Goal: Information Seeking & Learning: Understand process/instructions

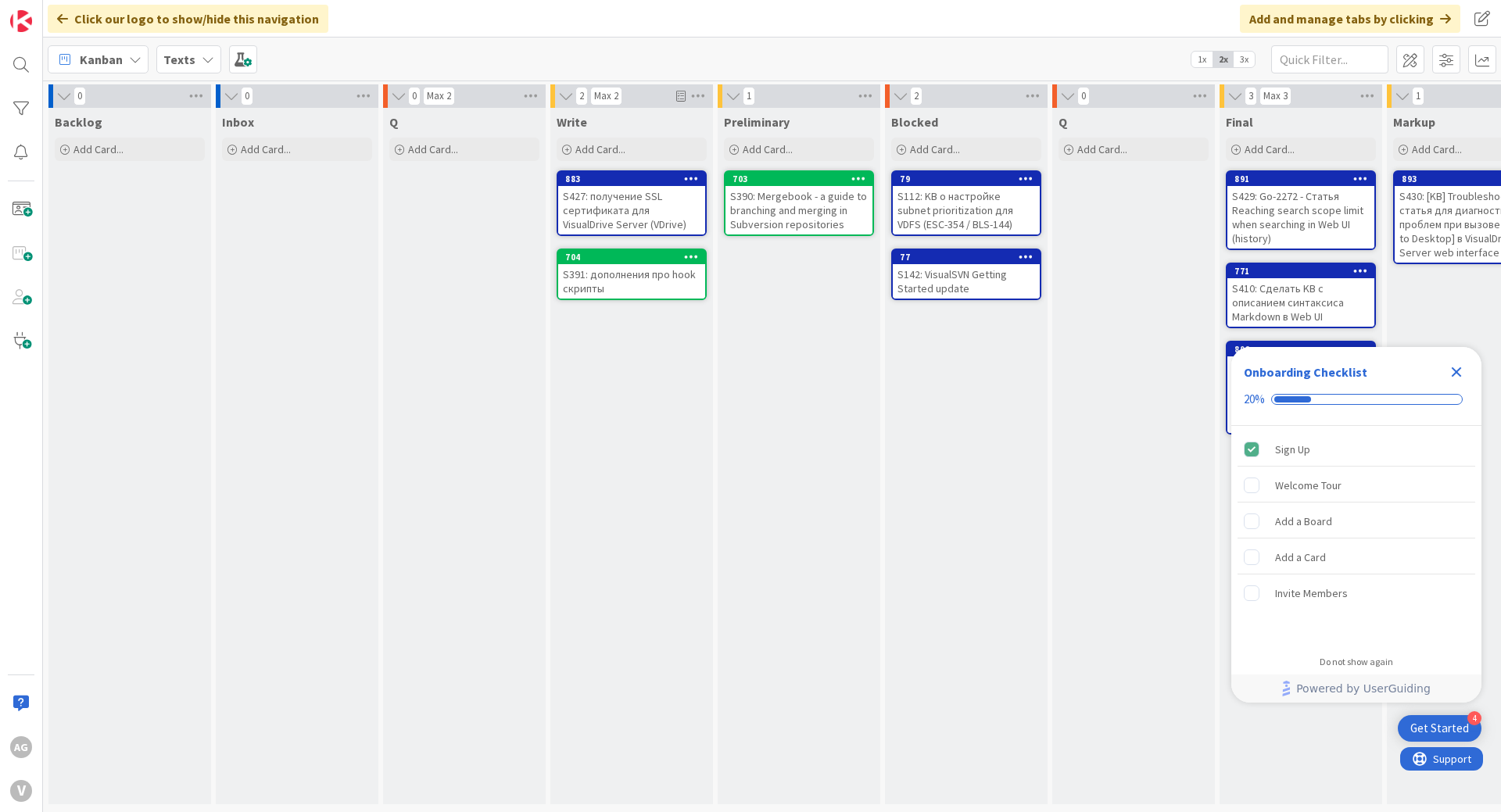
click at [1461, 375] on icon "Close Checklist" at bounding box center [1457, 372] width 11 height 11
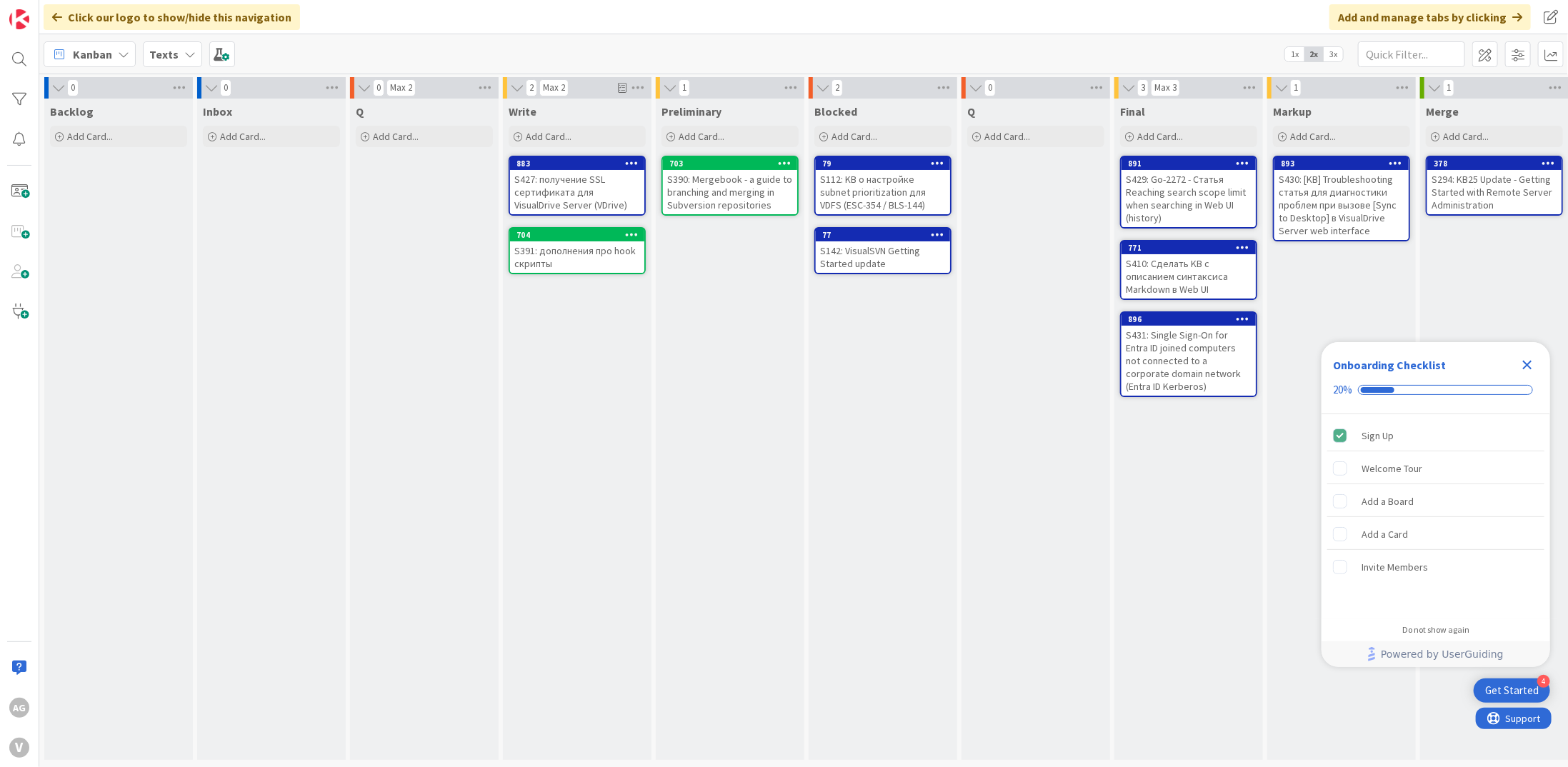
click at [589, 183] on div "S427: получение SSL сертификата для VisualDrive Server (VDrive)" at bounding box center [577, 192] width 134 height 44
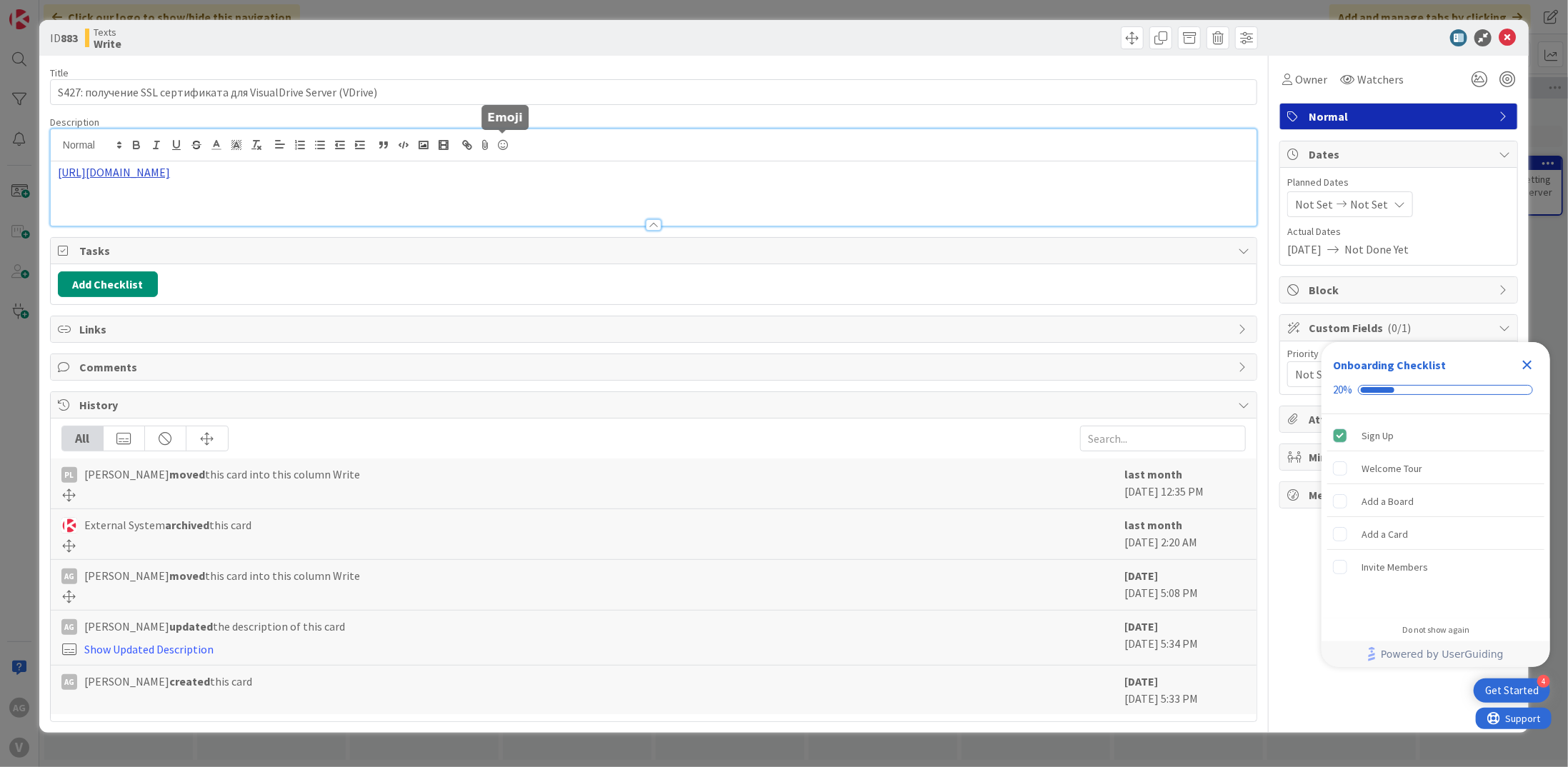
click at [500, 148] on div "[URL][DOMAIN_NAME]" at bounding box center [653, 177] width 1206 height 96
click at [314, 198] on link "[URL][DOMAIN_NAME]" at bounding box center [282, 200] width 98 height 19
click at [1504, 36] on icon at bounding box center [1507, 37] width 17 height 17
